Goal: Task Accomplishment & Management: Use online tool/utility

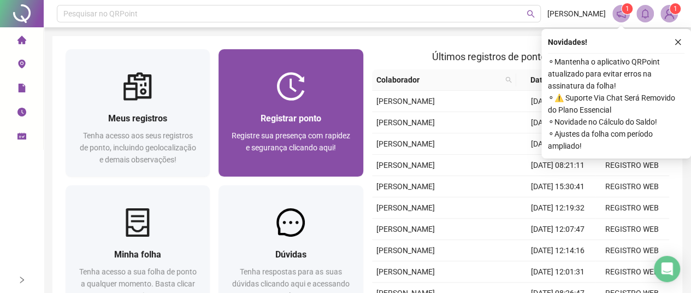
click at [289, 80] on img at bounding box center [291, 86] width 28 height 28
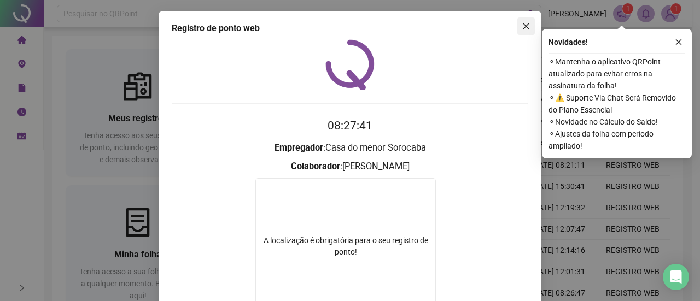
click at [521, 26] on icon "close" at bounding box center [525, 26] width 9 height 9
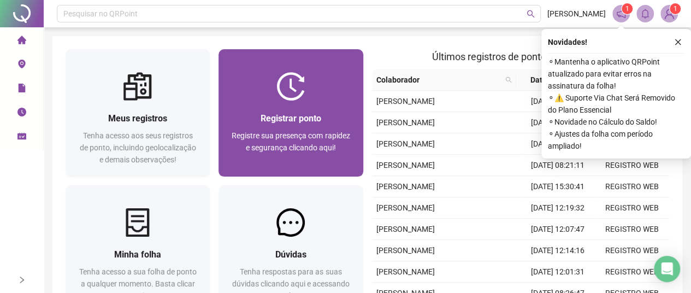
click at [288, 87] on img at bounding box center [291, 86] width 28 height 28
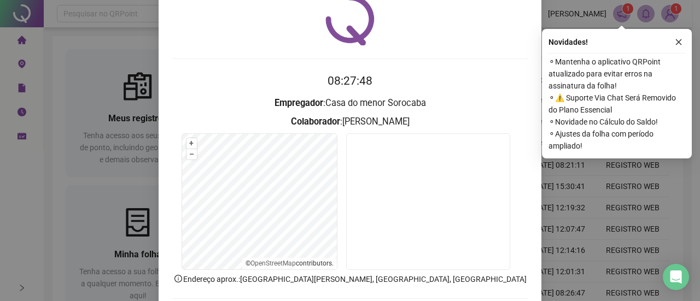
scroll to position [101, 0]
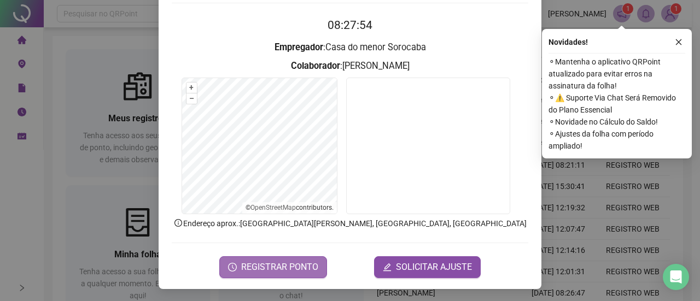
click at [278, 265] on span "REGISTRAR PONTO" at bounding box center [279, 267] width 77 height 13
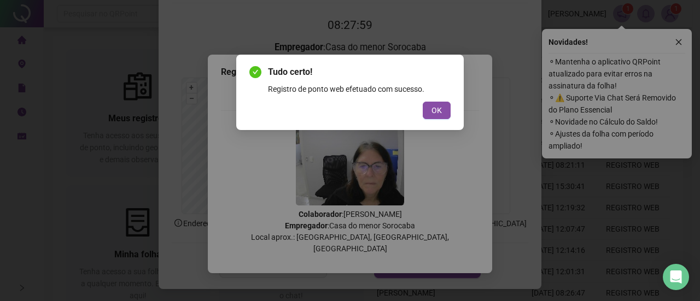
click at [657, 179] on div "Tudo certo! Registro de ponto web efetuado com sucesso. OK" at bounding box center [350, 150] width 700 height 301
click at [439, 108] on span "OK" at bounding box center [436, 110] width 10 height 12
